Goal: Information Seeking & Learning: Learn about a topic

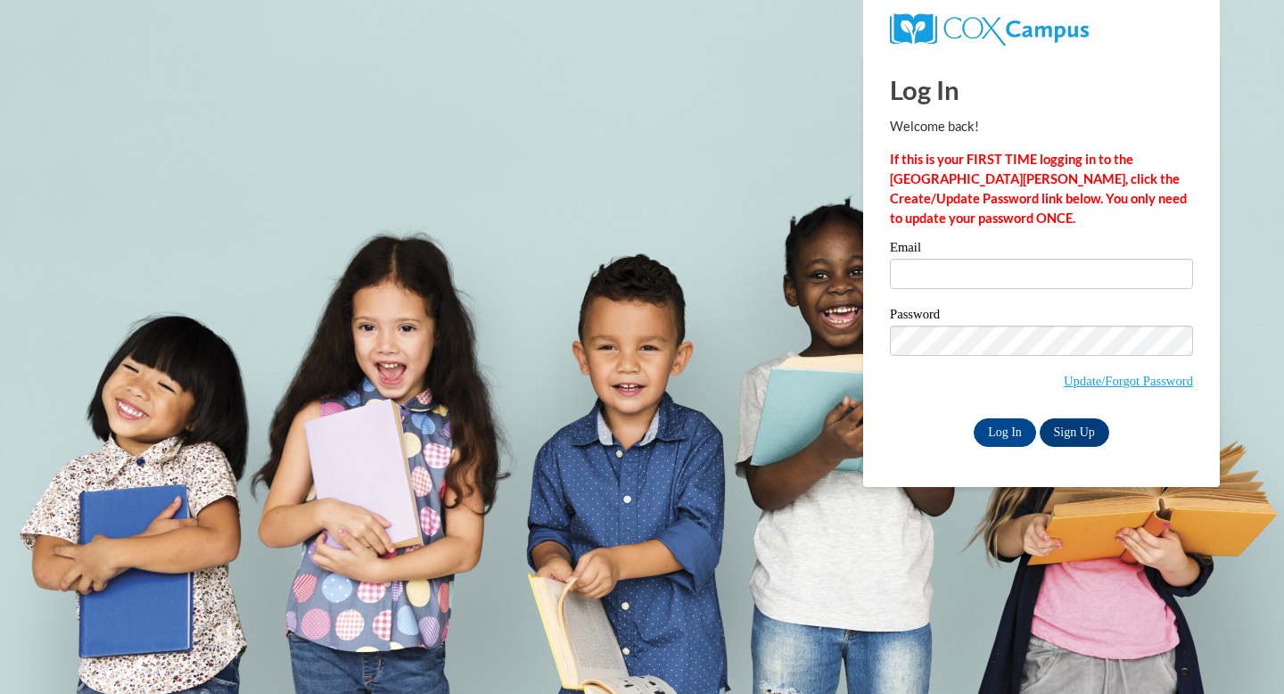
click at [1062, 293] on div "Email" at bounding box center [1041, 272] width 303 height 62
click at [1062, 278] on input "Email" at bounding box center [1041, 274] width 303 height 30
type input "jantono1@depaul.edu"
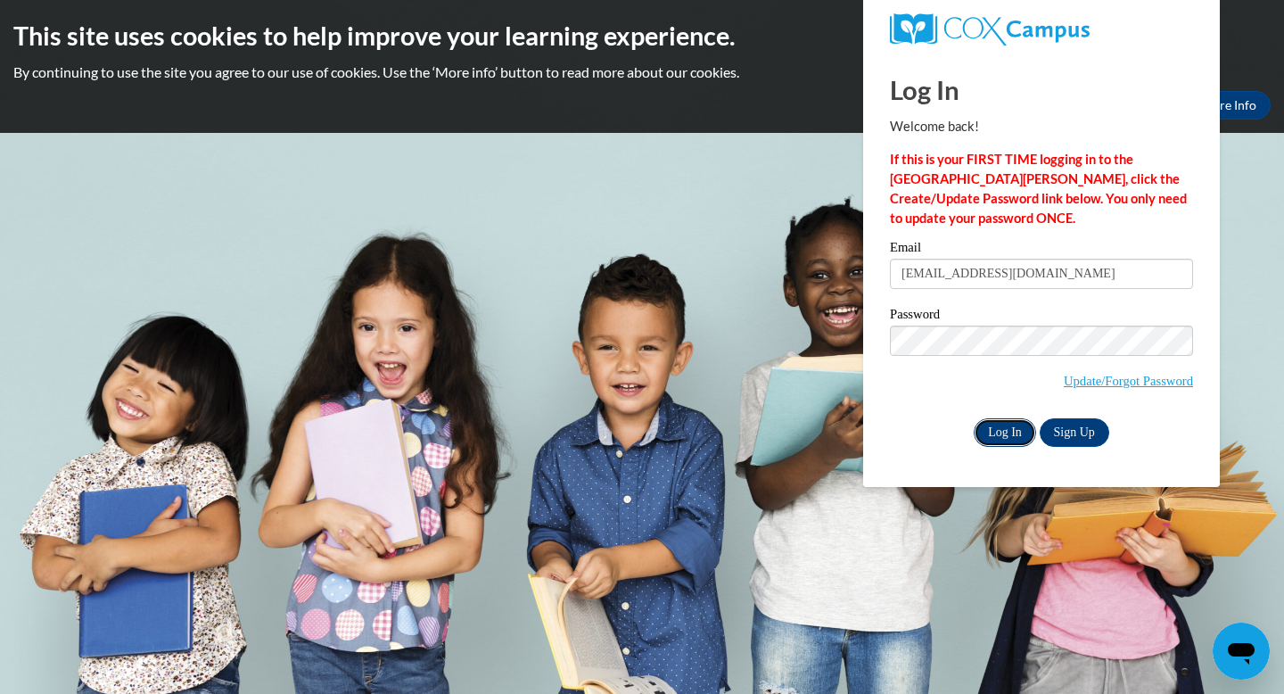
click at [995, 437] on input "Log In" at bounding box center [1005, 432] width 62 height 29
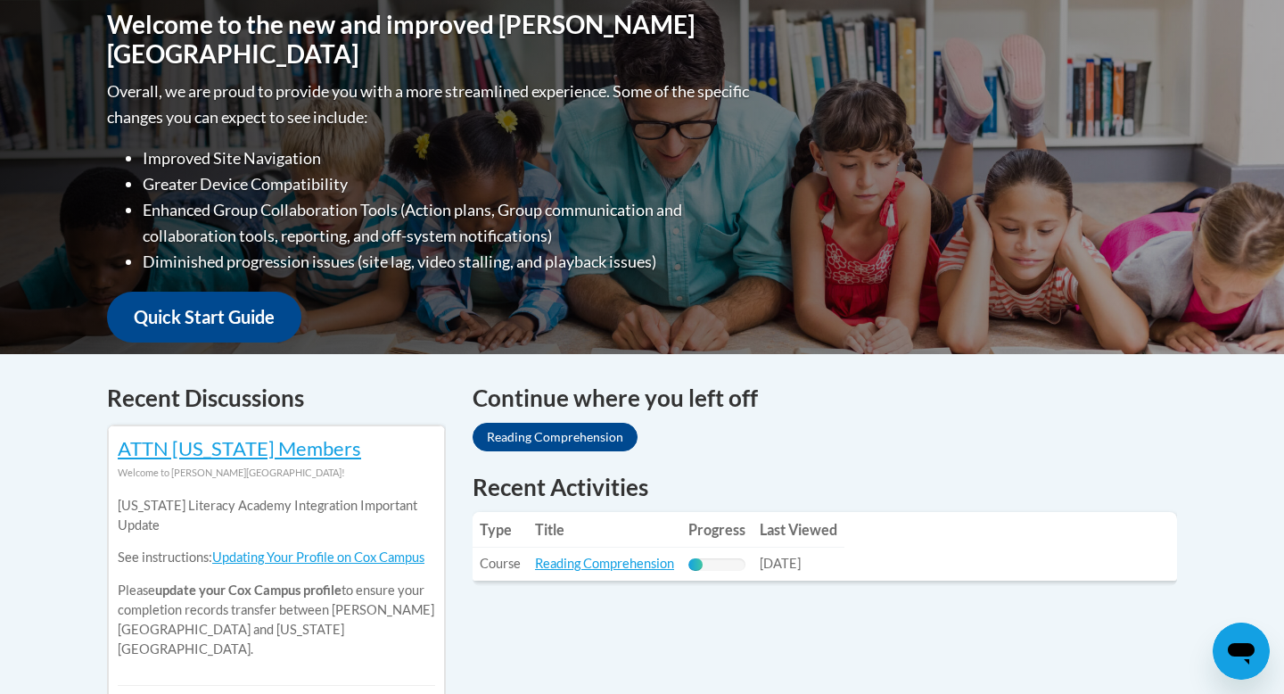
scroll to position [404, 0]
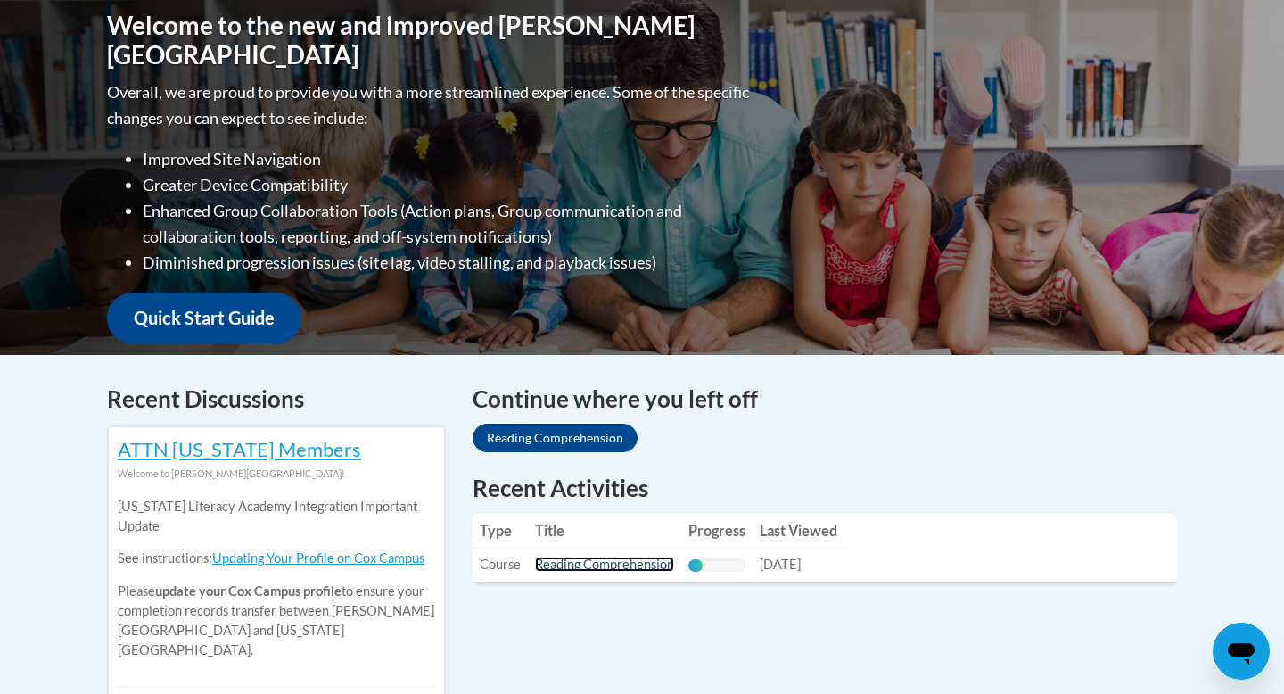
click at [635, 565] on link "Reading Comprehension" at bounding box center [604, 563] width 139 height 15
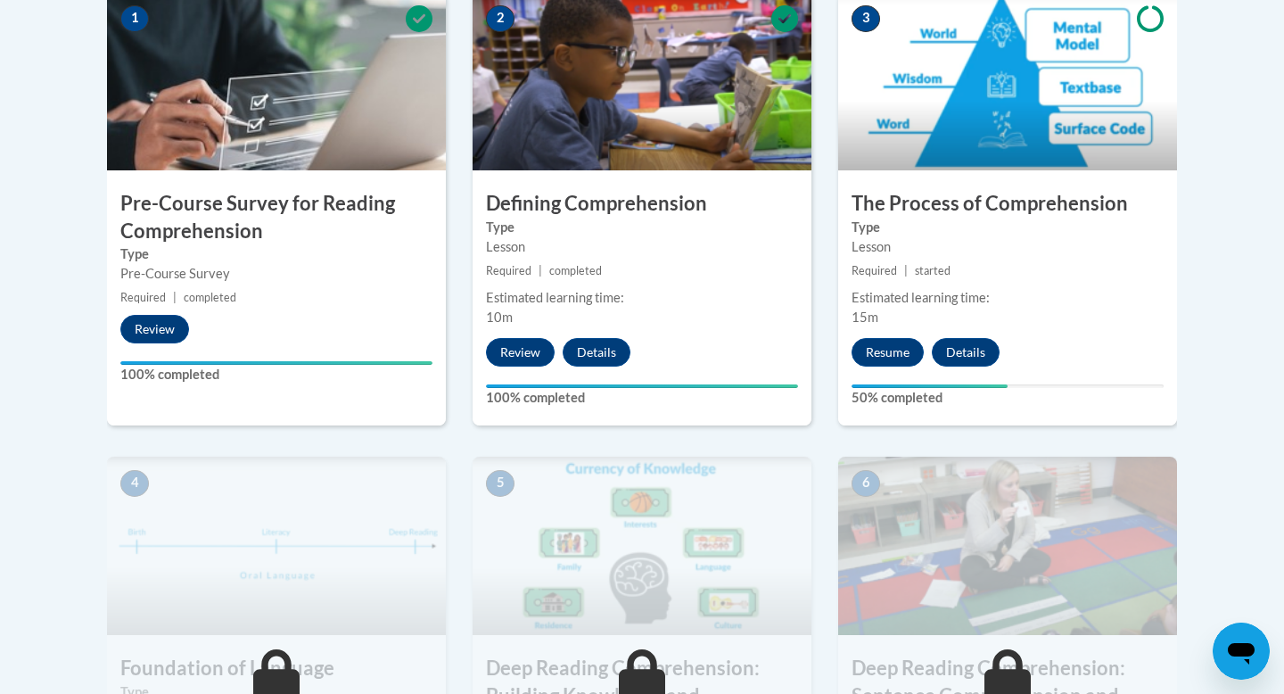
scroll to position [648, 0]
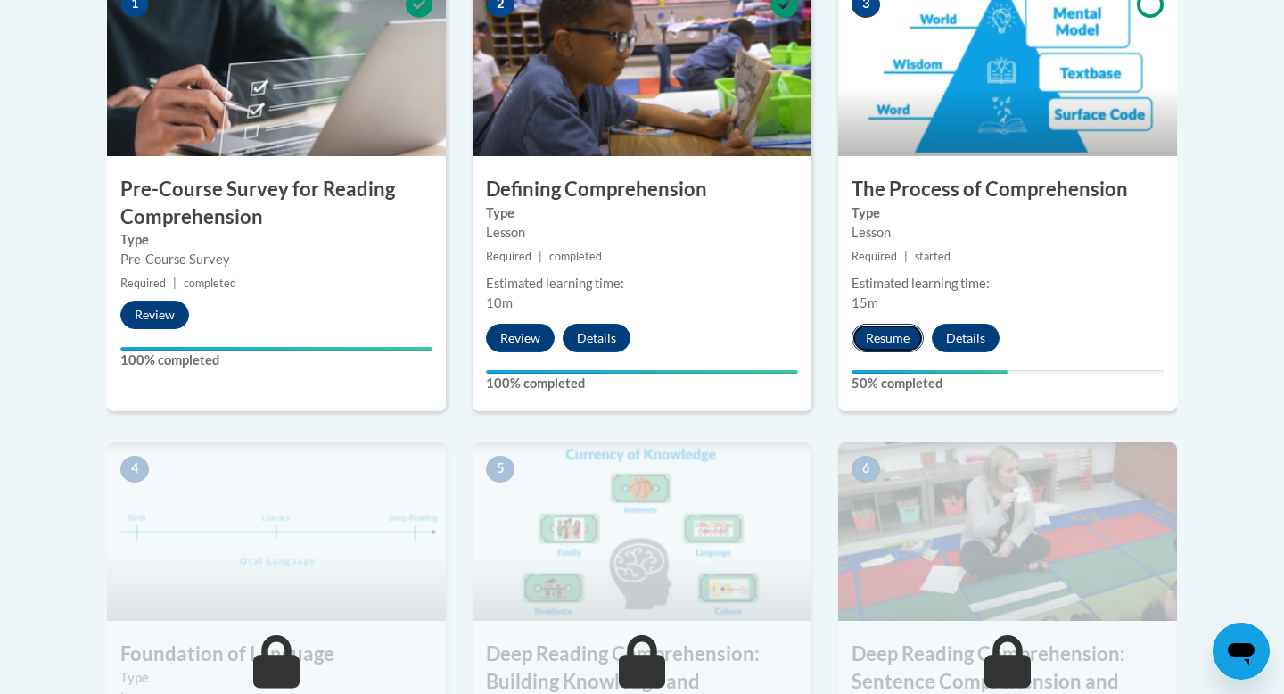
click at [891, 332] on button "Resume" at bounding box center [888, 338] width 72 height 29
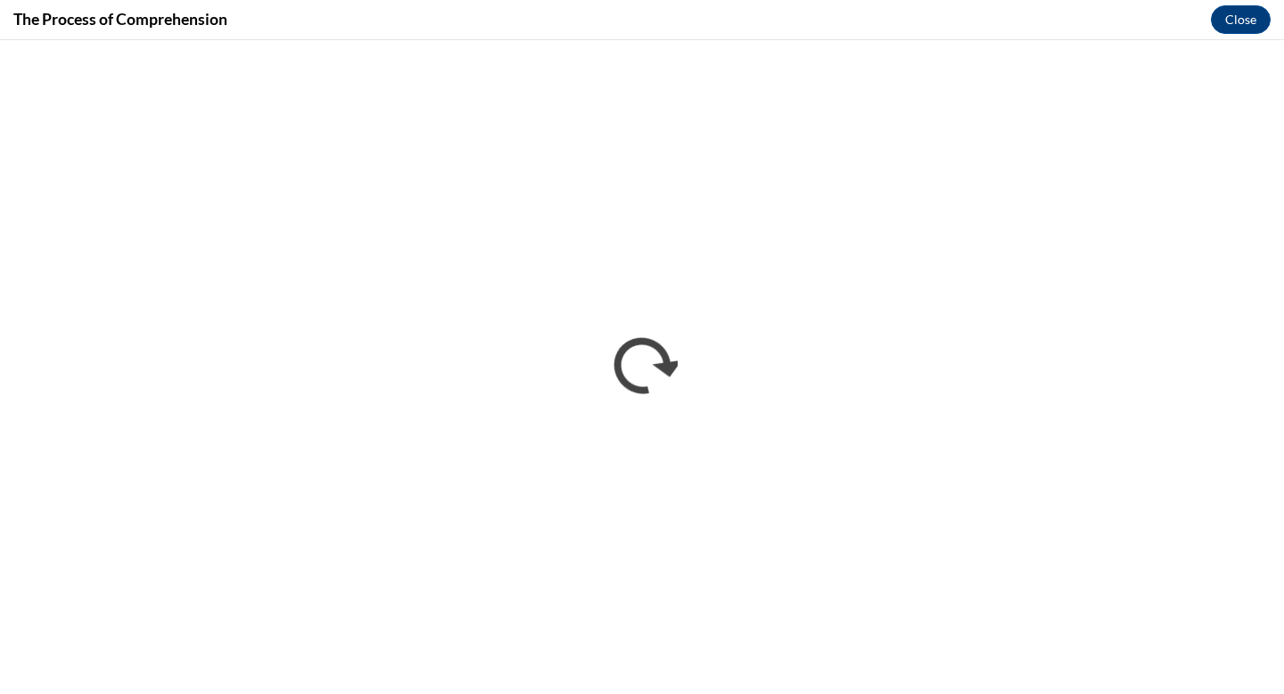
scroll to position [0, 0]
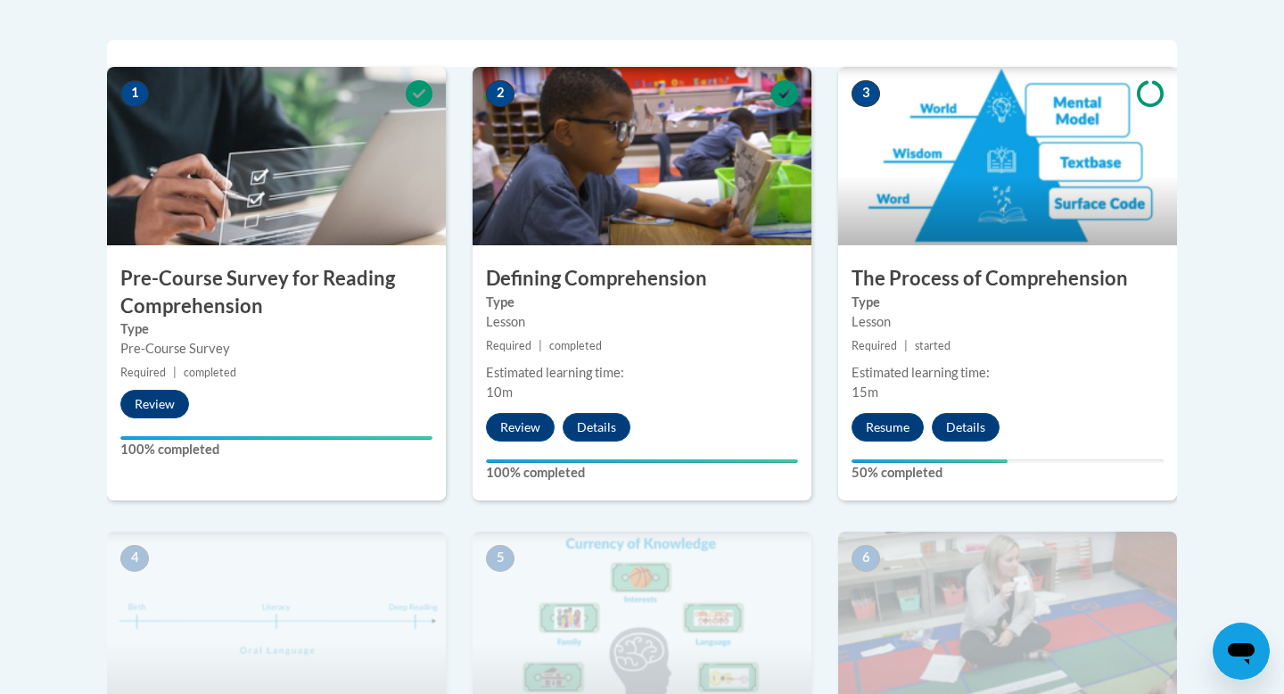
scroll to position [581, 0]
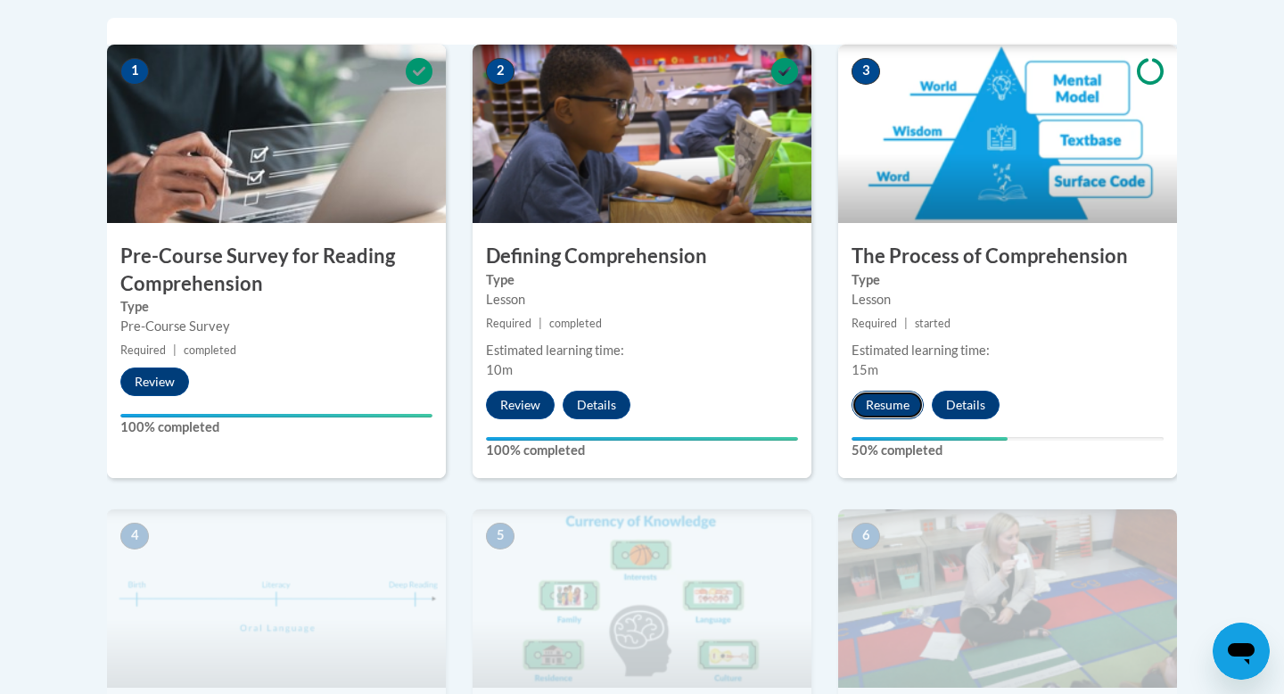
click at [881, 413] on button "Resume" at bounding box center [888, 405] width 72 height 29
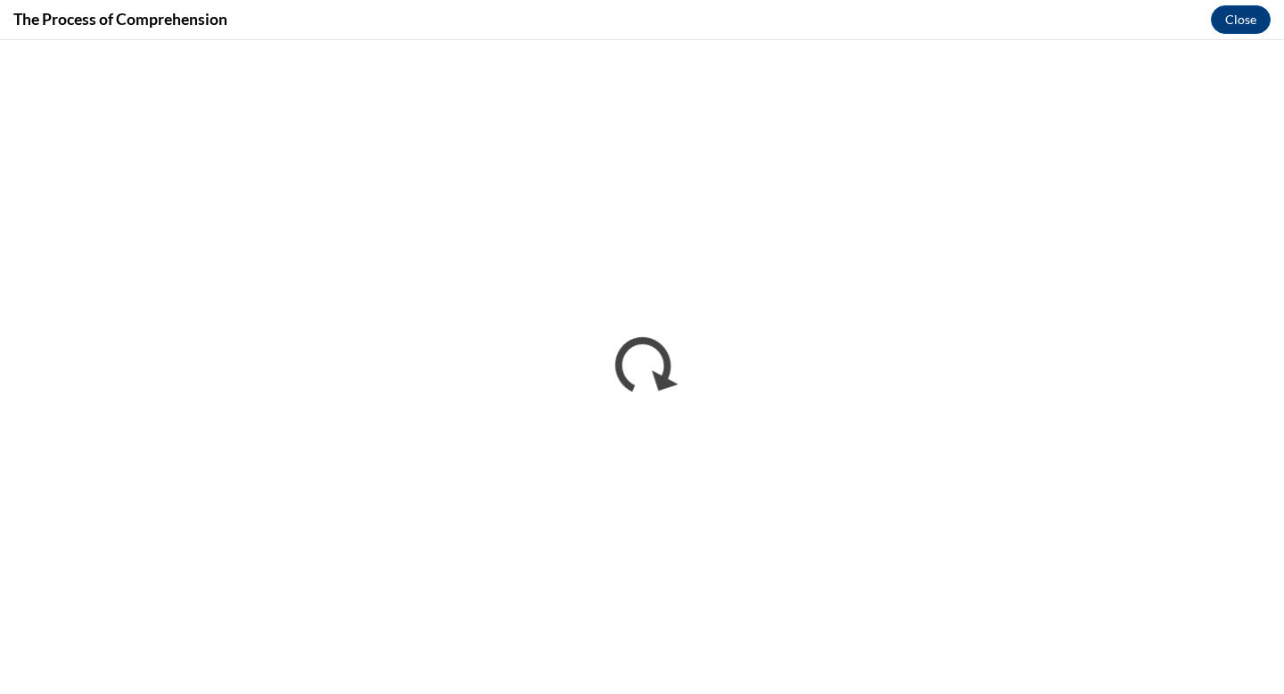
scroll to position [0, 0]
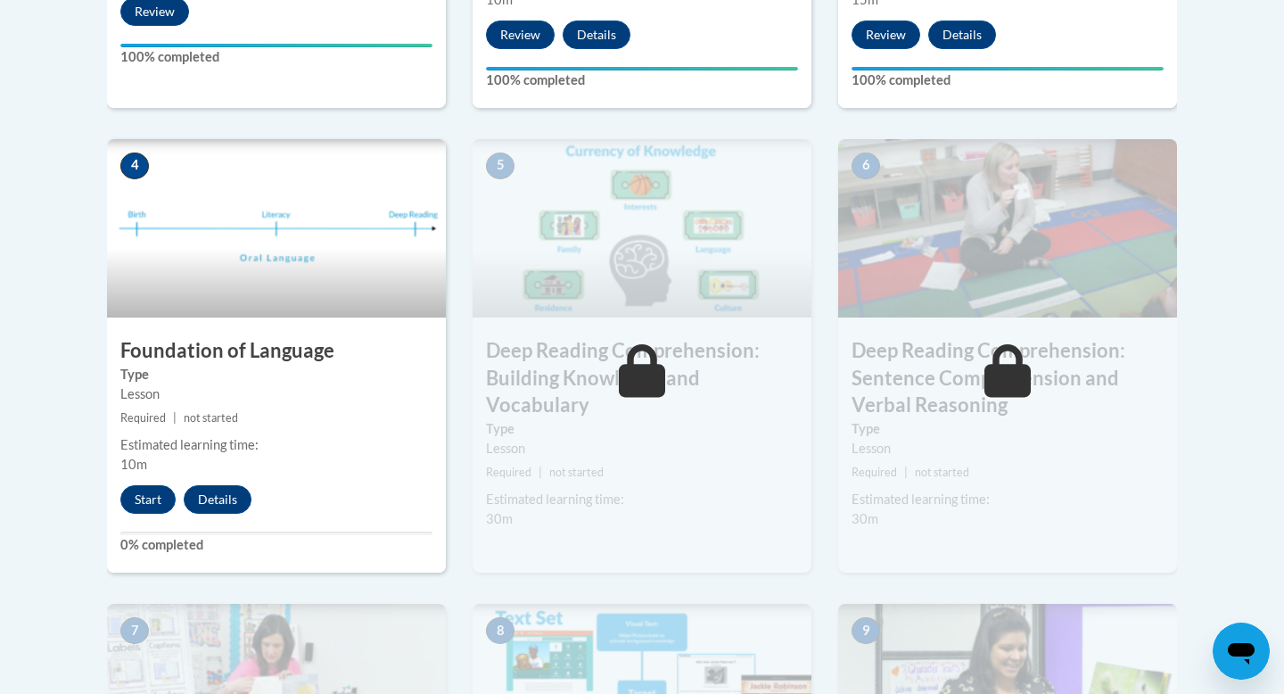
scroll to position [944, 0]
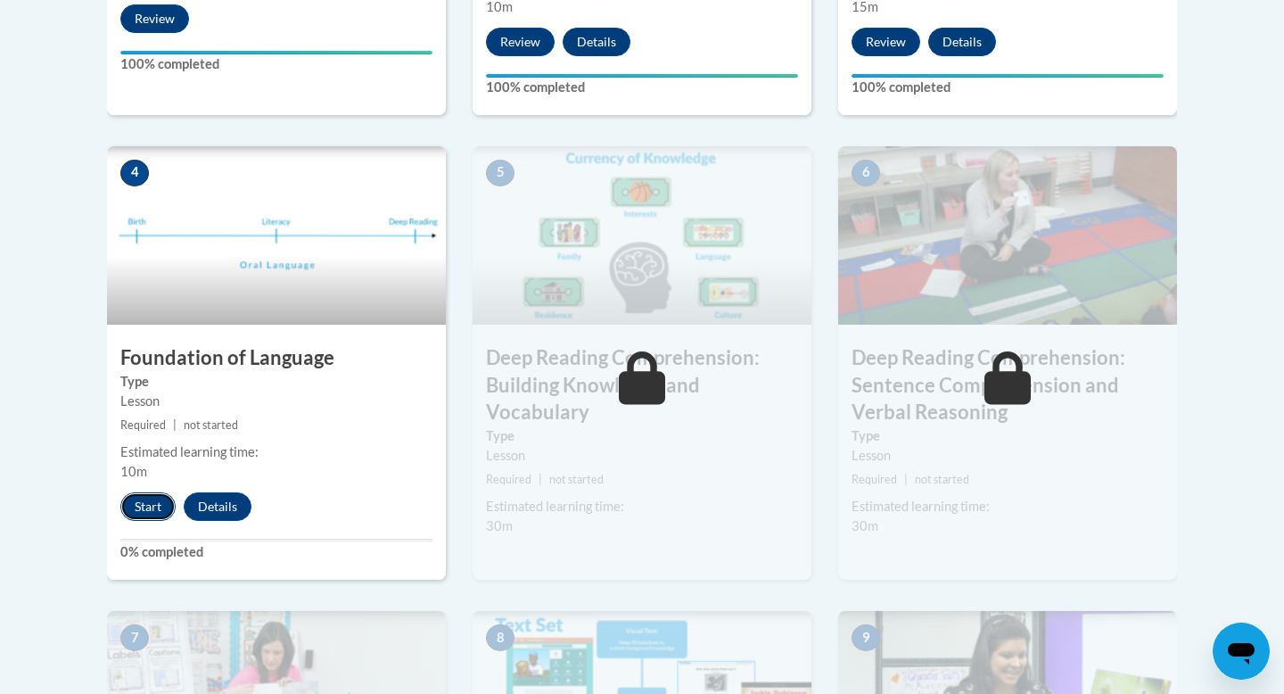
click at [142, 500] on button "Start" at bounding box center [147, 506] width 55 height 29
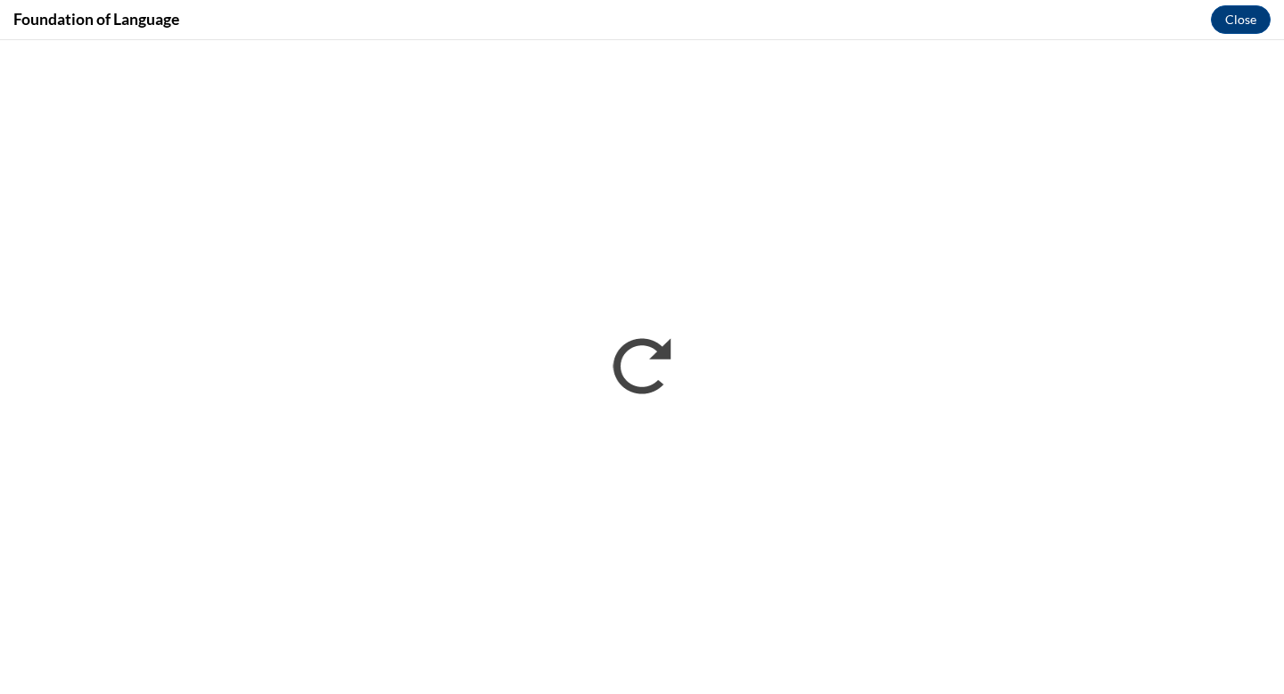
scroll to position [0, 0]
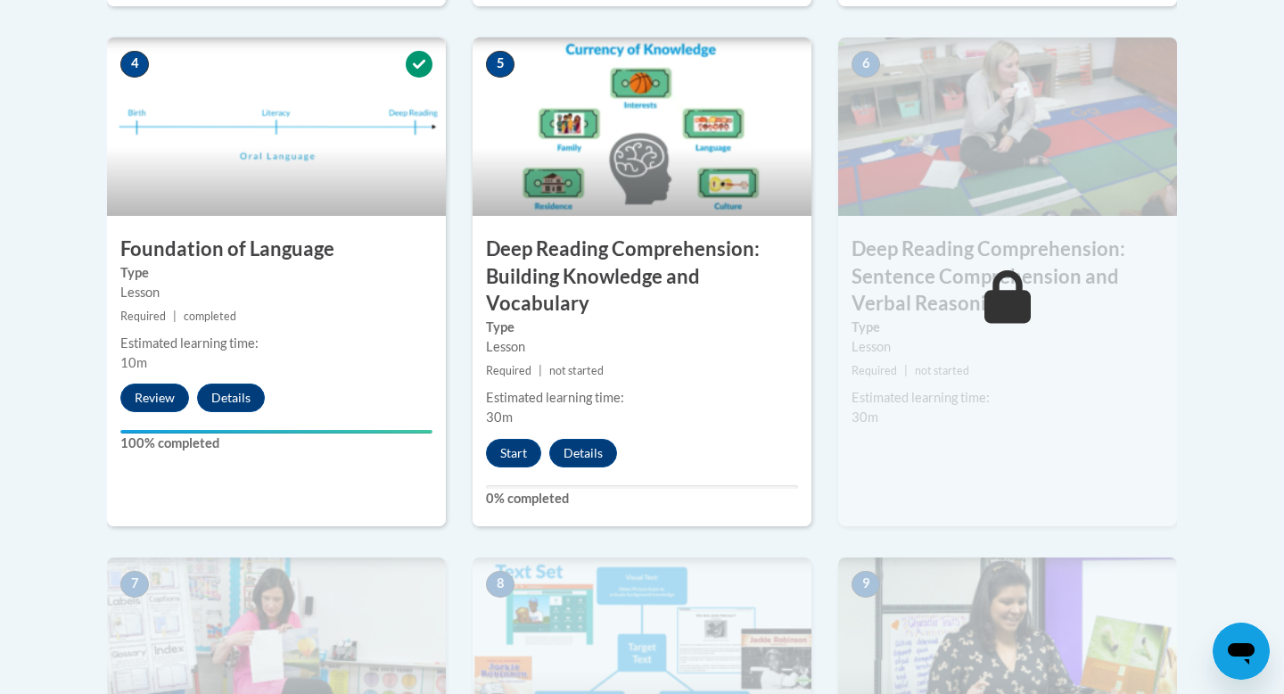
scroll to position [1057, 0]
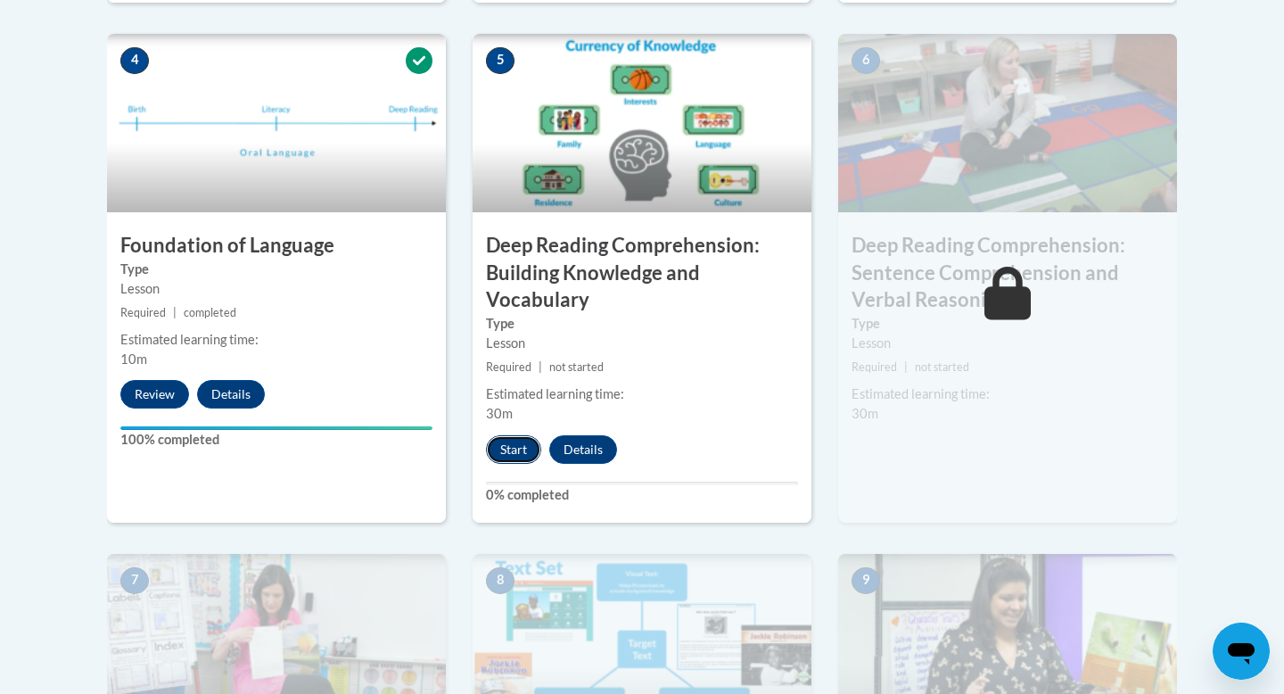
click at [507, 455] on button "Start" at bounding box center [513, 449] width 55 height 29
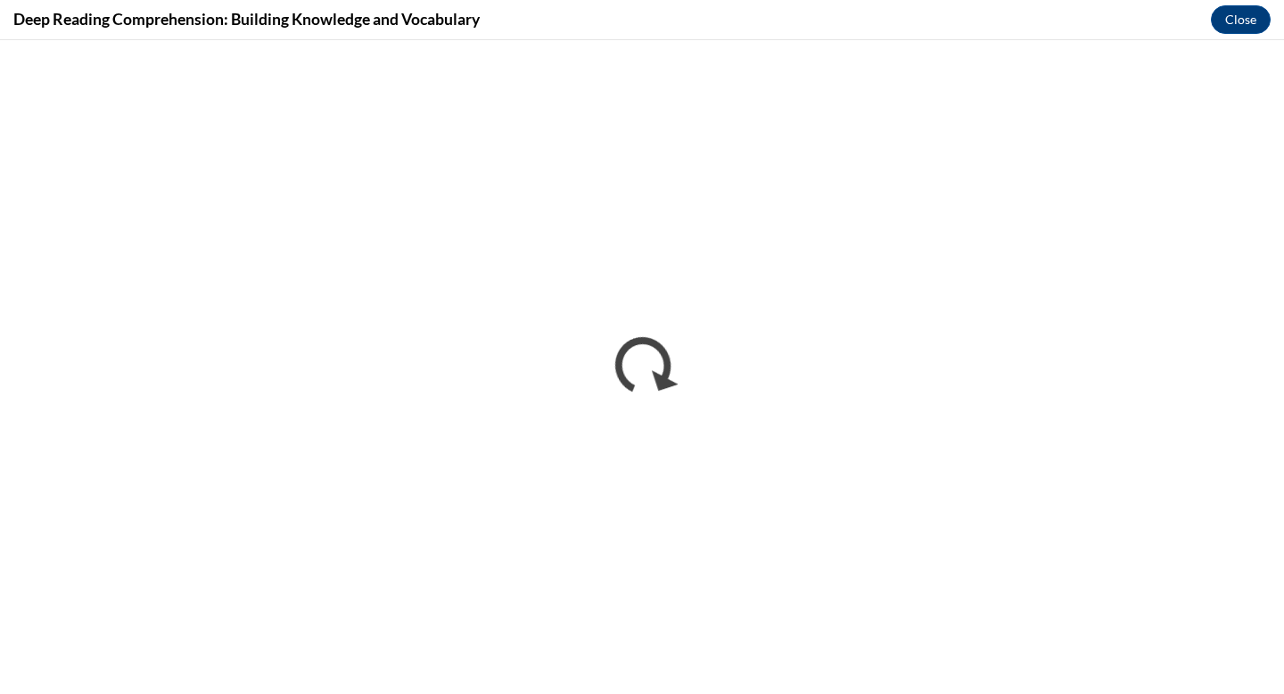
scroll to position [0, 0]
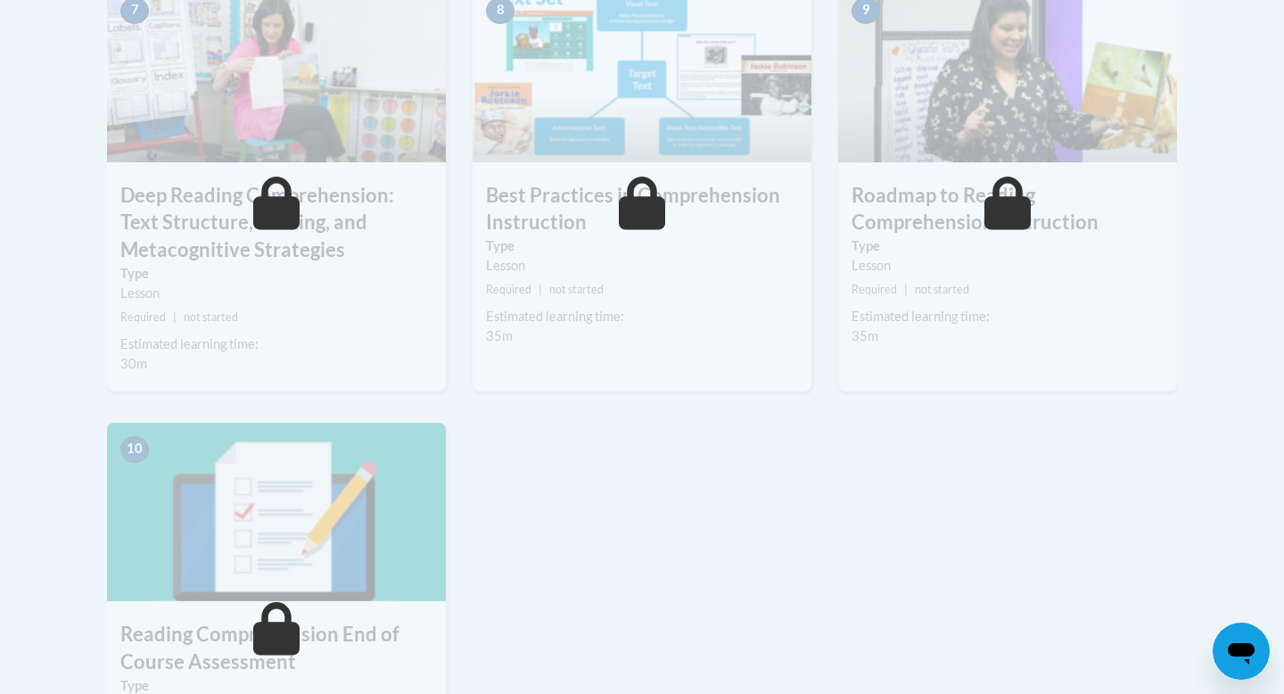
scroll to position [1634, 0]
